Goal: Task Accomplishment & Management: Use online tool/utility

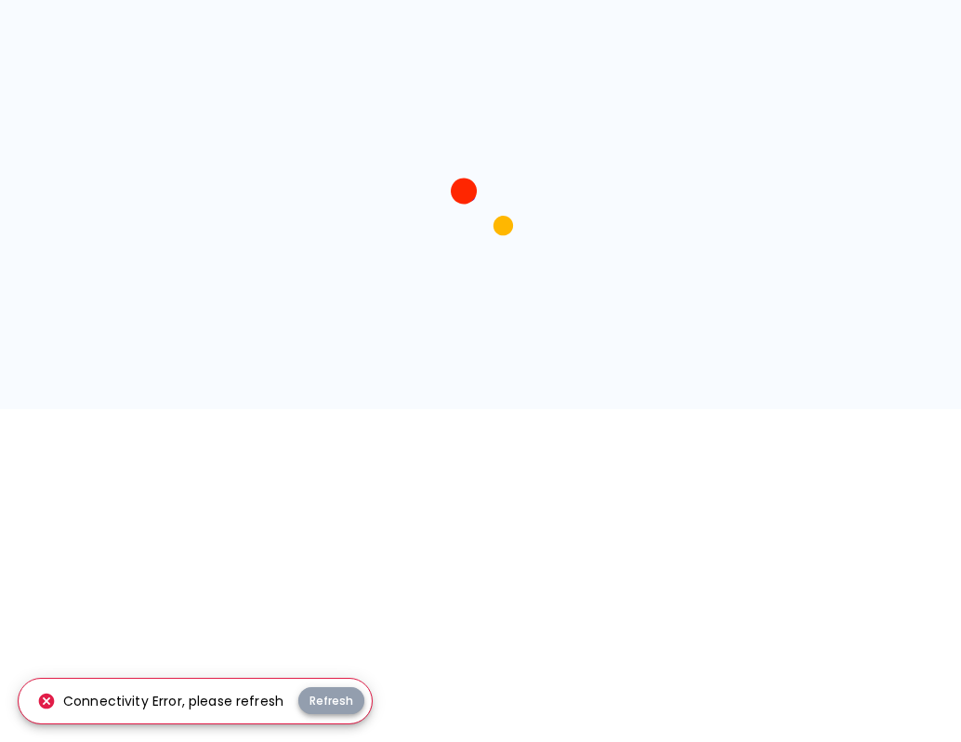
click at [325, 708] on button "Refresh" at bounding box center [331, 700] width 66 height 27
drag, startPoint x: 0, startPoint y: 0, endPoint x: 322, endPoint y: 697, distance: 767.8
click at [322, 697] on button "Refresh" at bounding box center [331, 700] width 66 height 27
drag, startPoint x: 0, startPoint y: 0, endPoint x: 321, endPoint y: 697, distance: 767.4
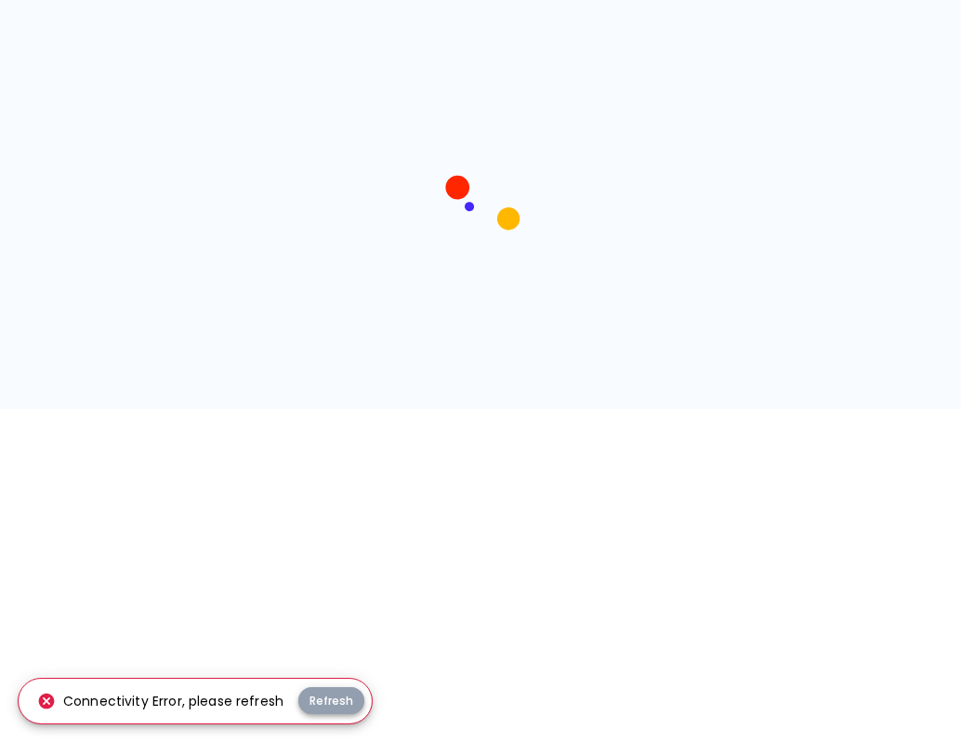
click at [321, 697] on button "Refresh" at bounding box center [331, 700] width 66 height 27
click at [333, 701] on button "Refresh" at bounding box center [331, 700] width 66 height 27
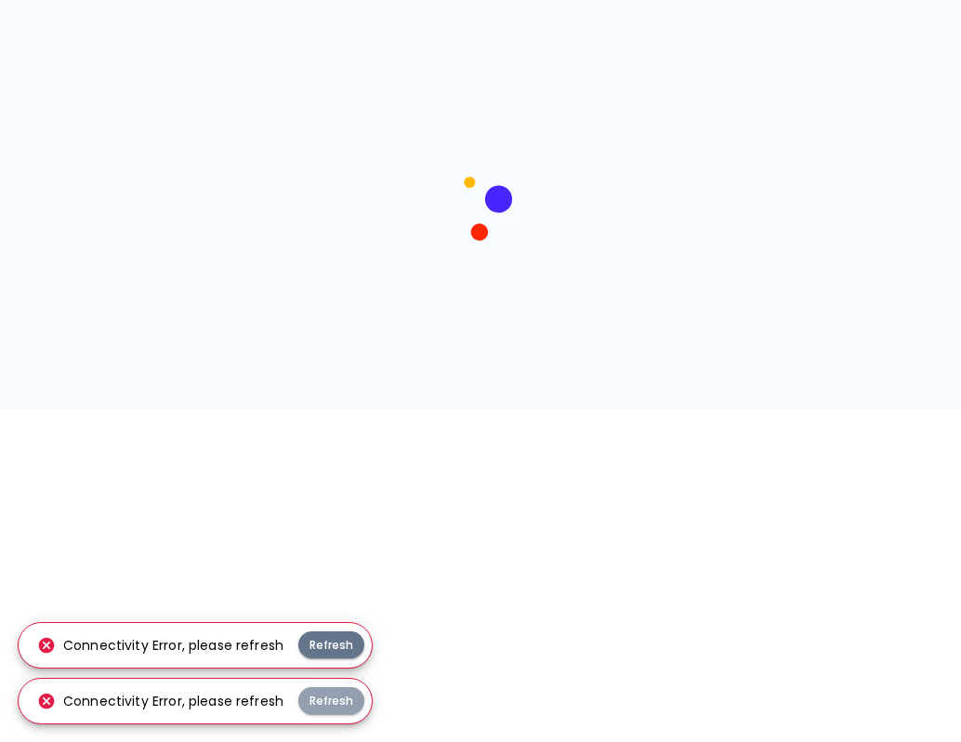
click at [333, 701] on button "Refresh" at bounding box center [331, 700] width 66 height 27
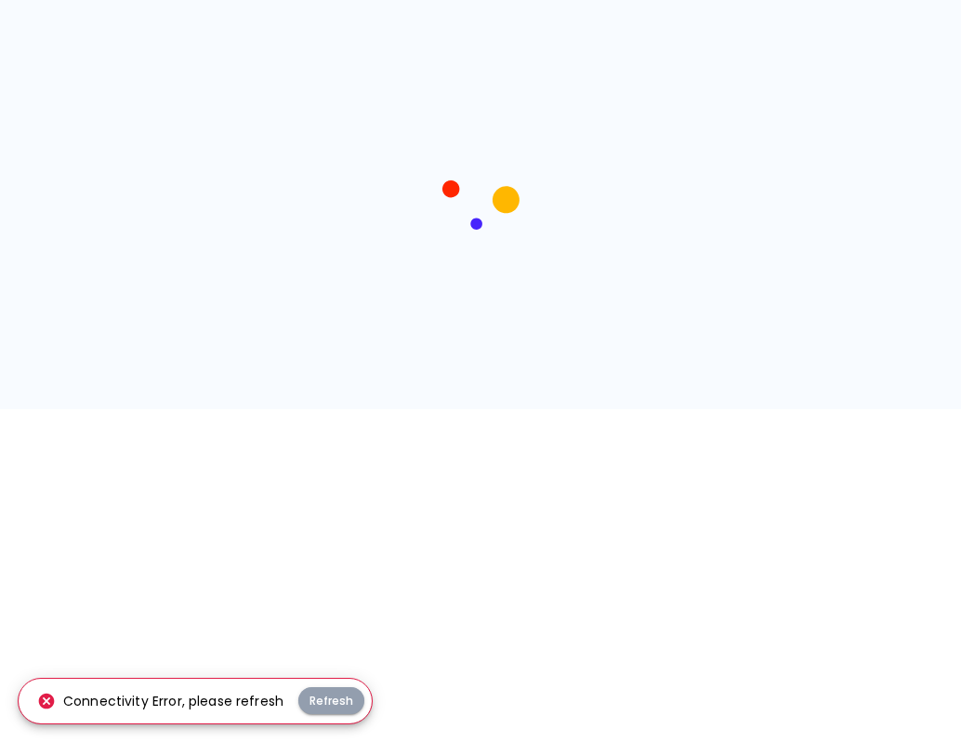
click at [333, 701] on button "Refresh" at bounding box center [331, 700] width 66 height 27
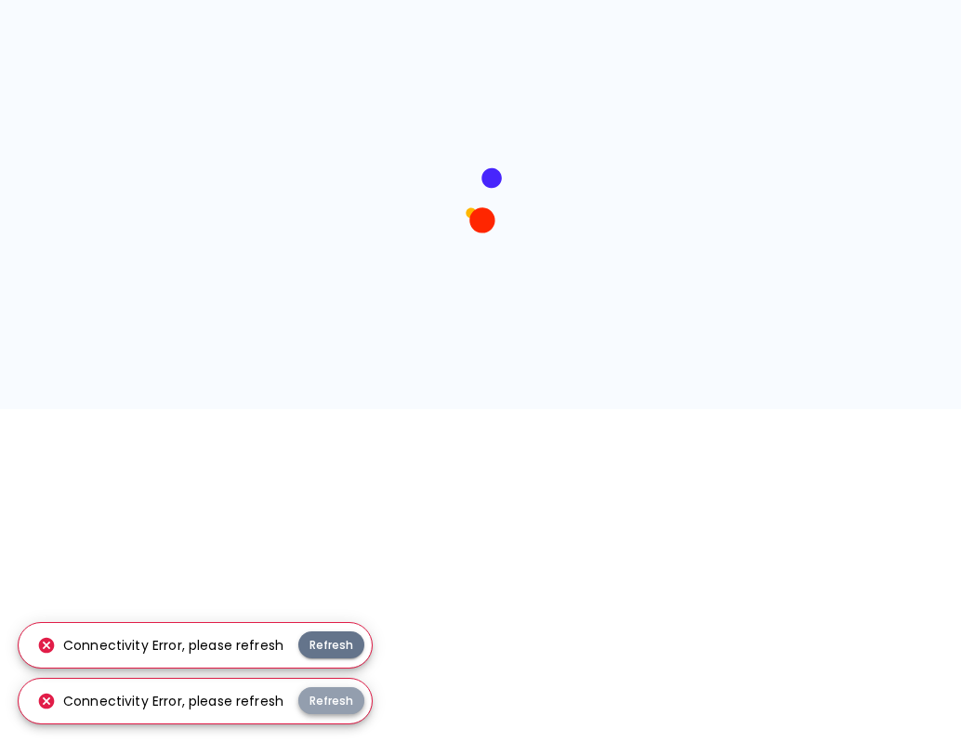
click at [324, 701] on button "Refresh" at bounding box center [331, 700] width 66 height 27
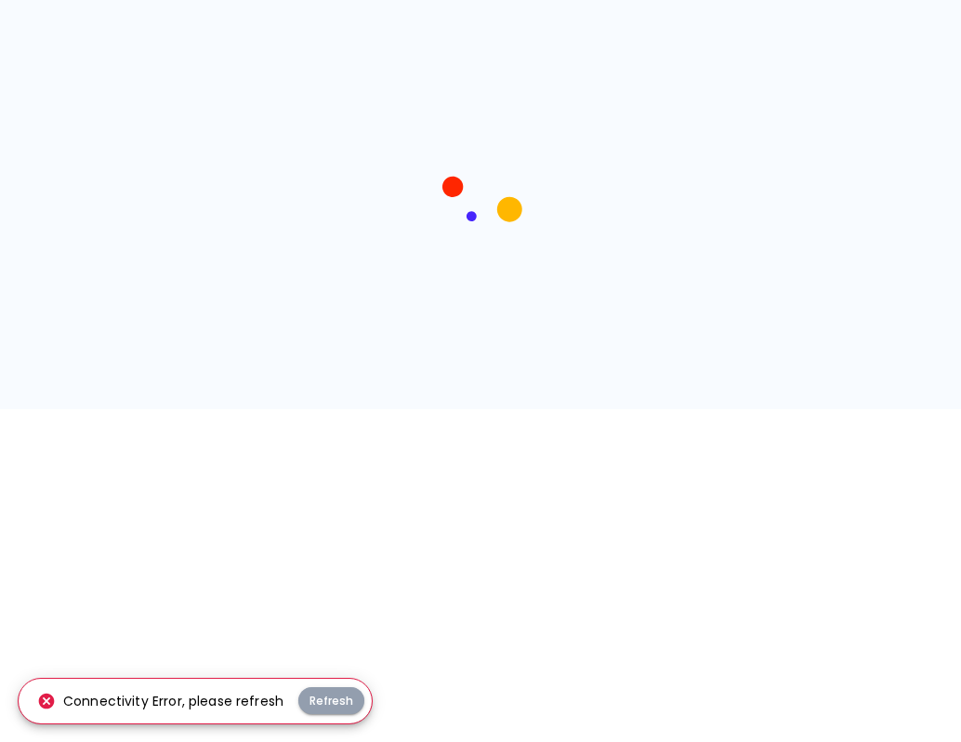
click at [324, 701] on button "Refresh" at bounding box center [331, 700] width 66 height 27
